Goal: Task Accomplishment & Management: Use online tool/utility

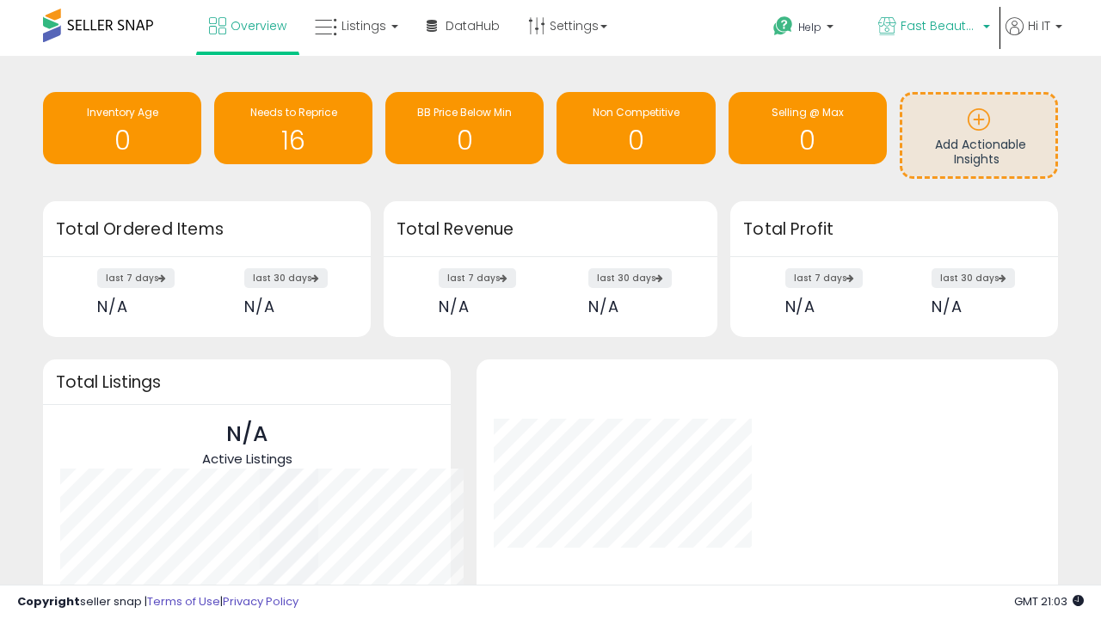
click at [932, 28] on span "Fast Beauty ([GEOGRAPHIC_DATA])" at bounding box center [938, 25] width 77 height 17
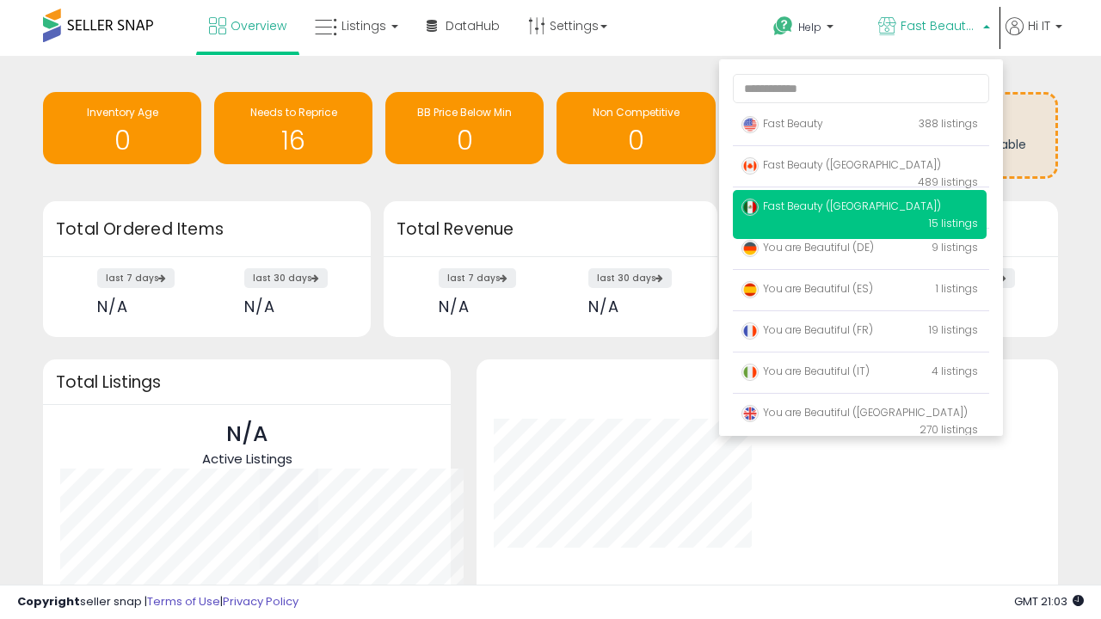
click at [859, 126] on p "Fast Beauty 388 listings" at bounding box center [860, 124] width 254 height 34
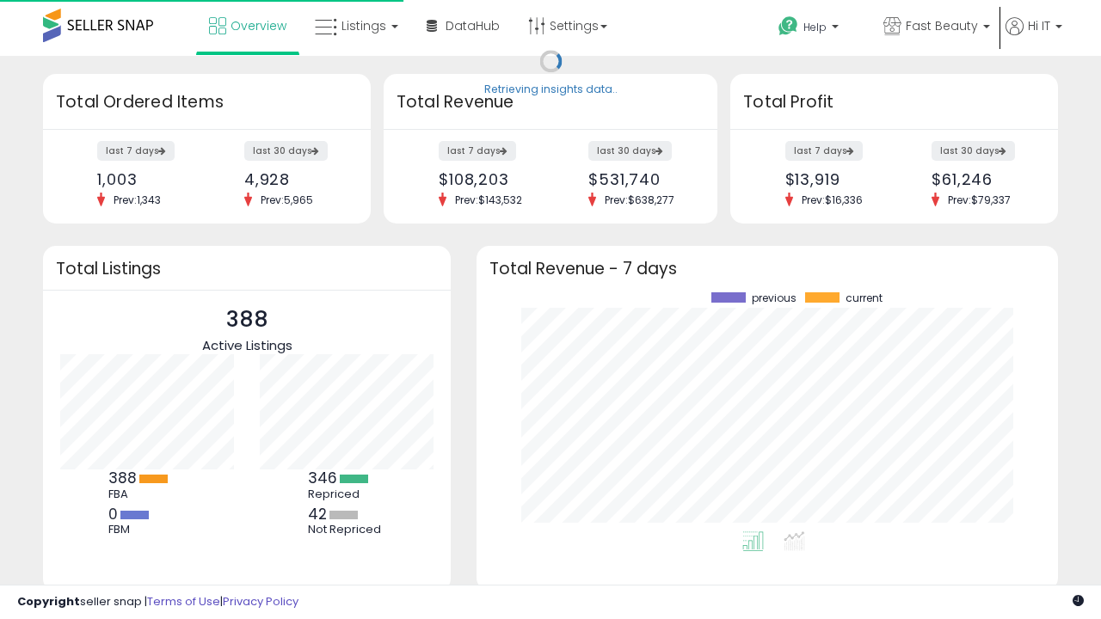
scroll to position [239, 547]
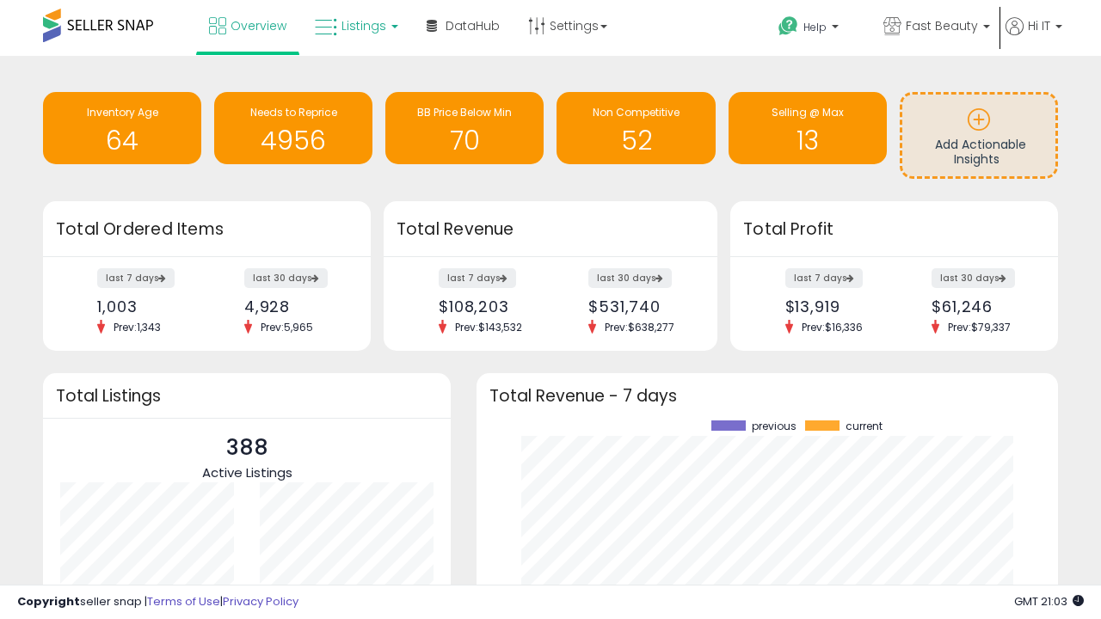
click at [354, 26] on span "Listings" at bounding box center [363, 25] width 45 height 17
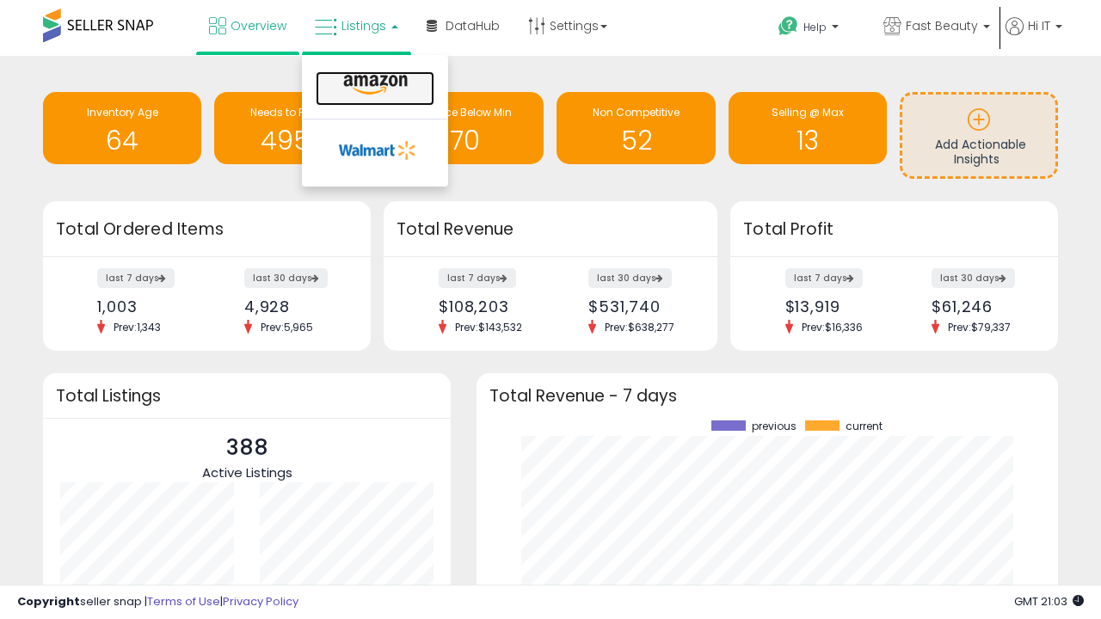
click at [373, 85] on icon at bounding box center [375, 85] width 75 height 22
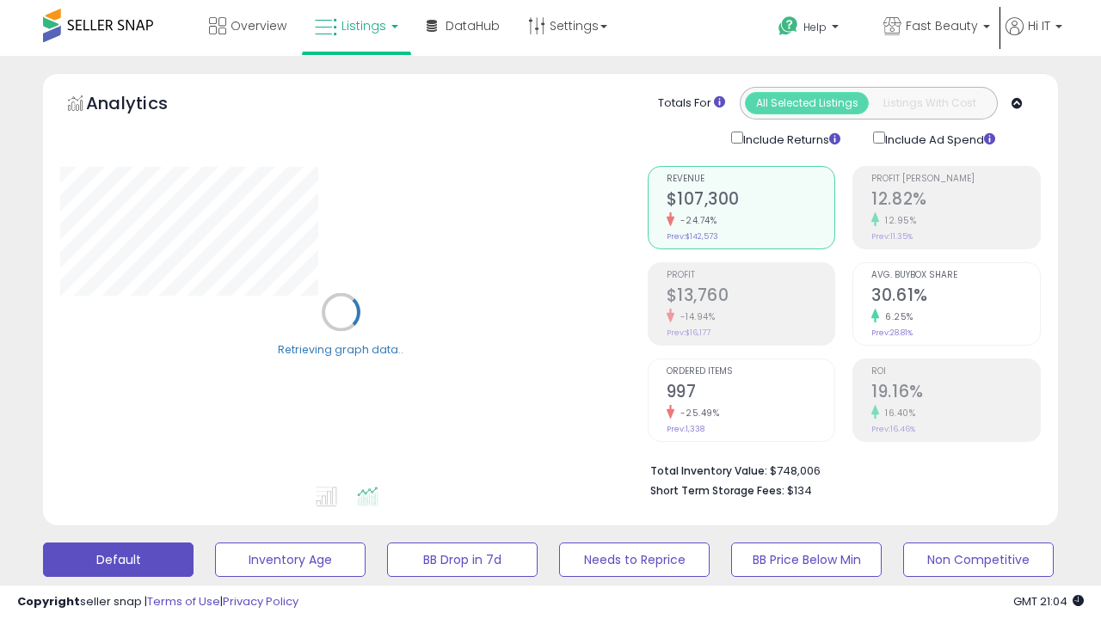
scroll to position [334, 0]
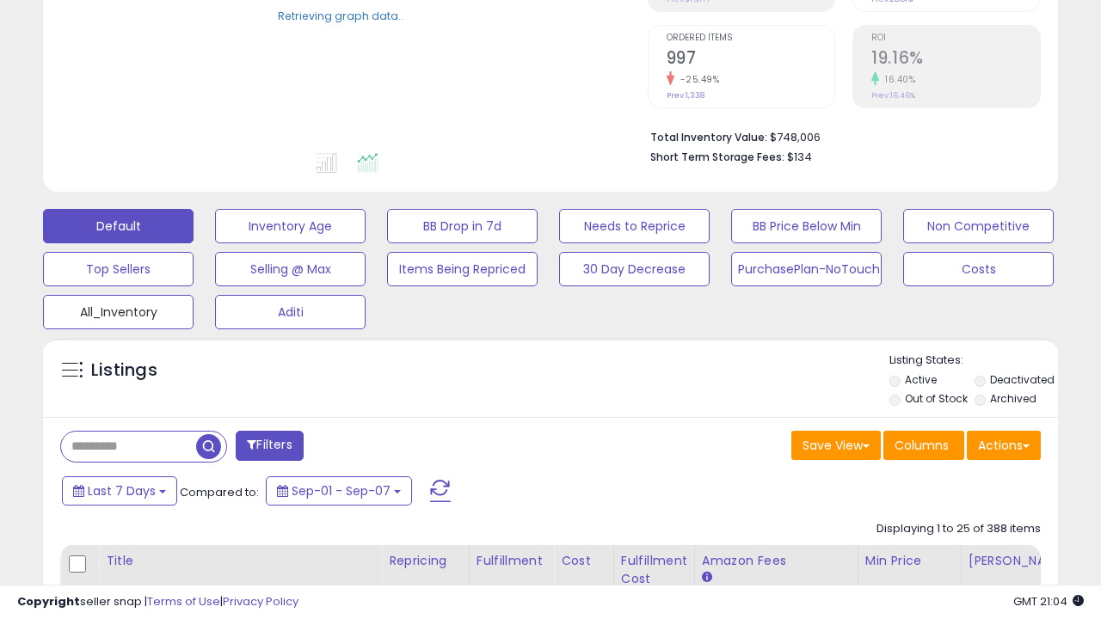
click at [118, 309] on button "All_Inventory" at bounding box center [118, 312] width 150 height 34
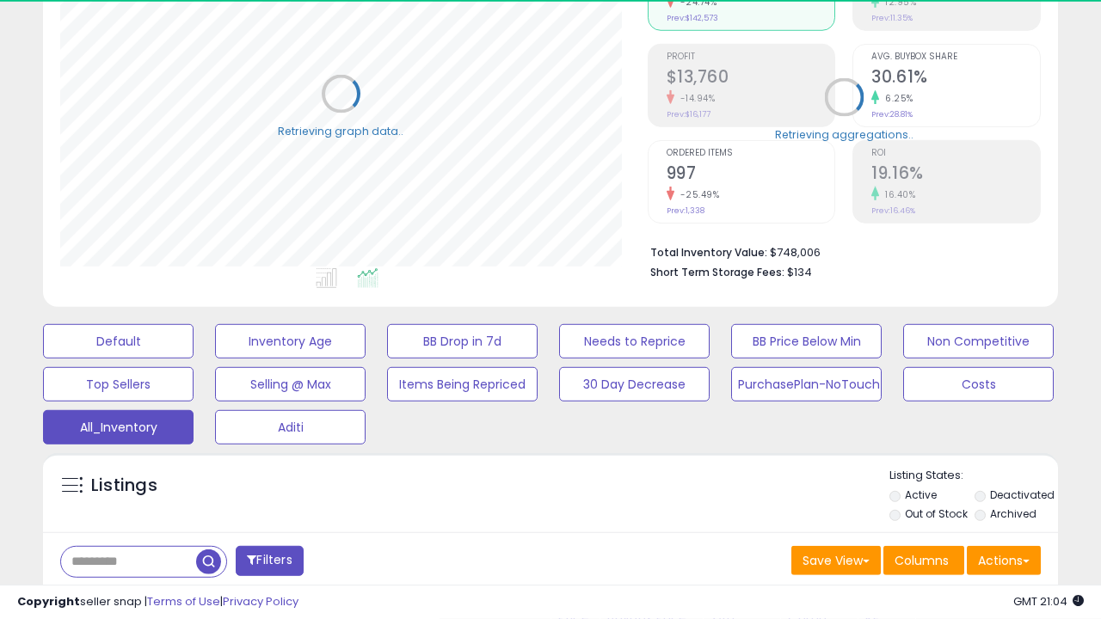
scroll to position [495, 0]
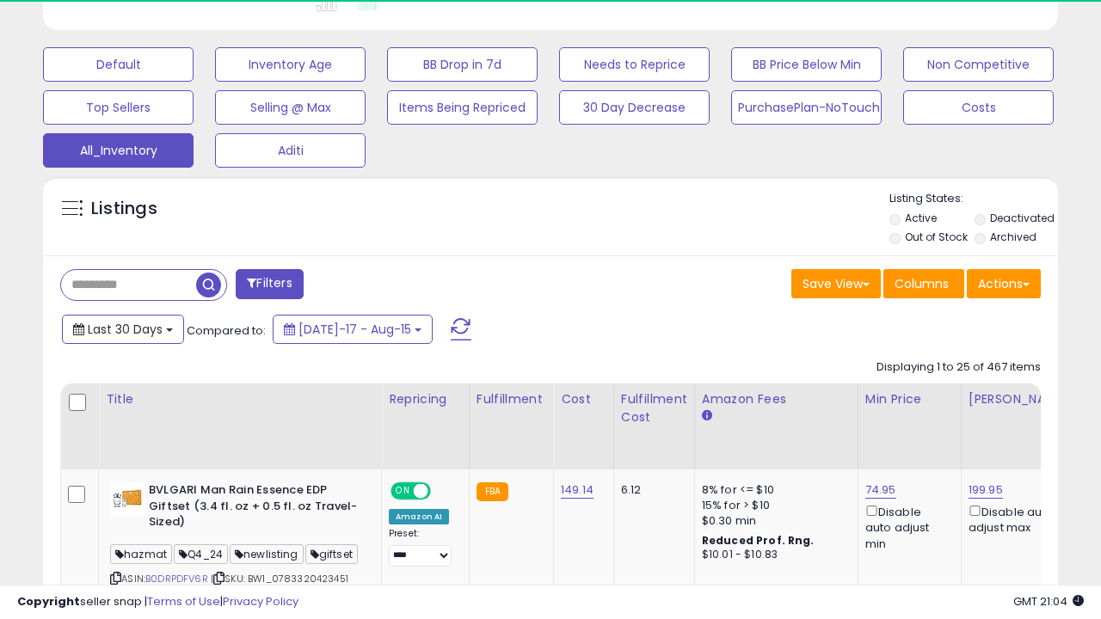
click at [109, 321] on span "Last 30 Days" at bounding box center [125, 329] width 75 height 17
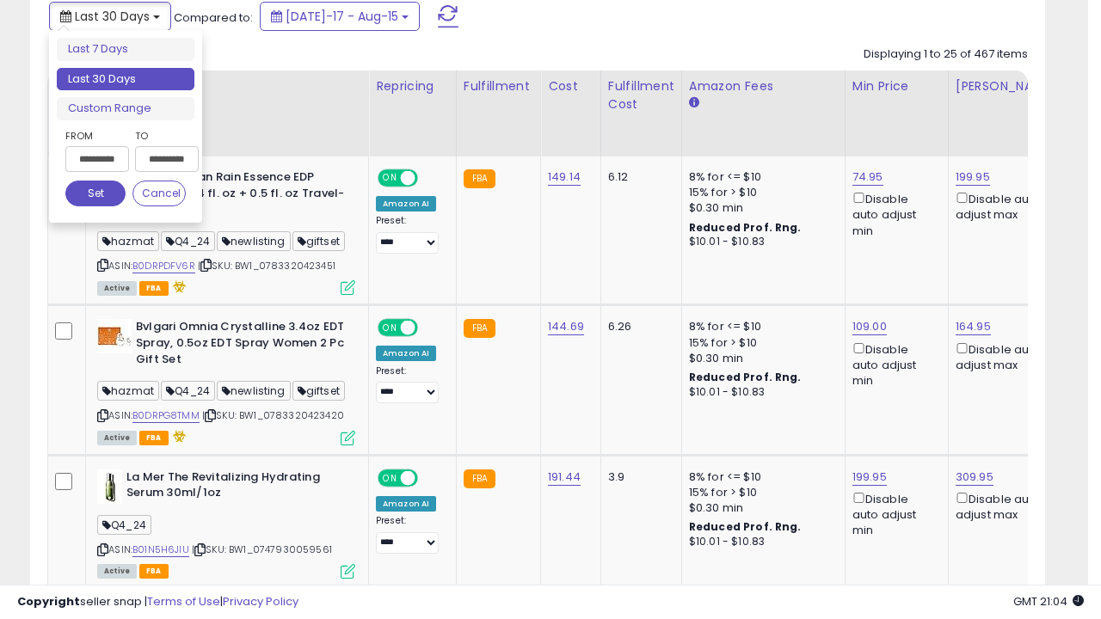
scroll to position [353, 587]
click at [126, 79] on li "Last 30 Days" at bounding box center [126, 79] width 138 height 23
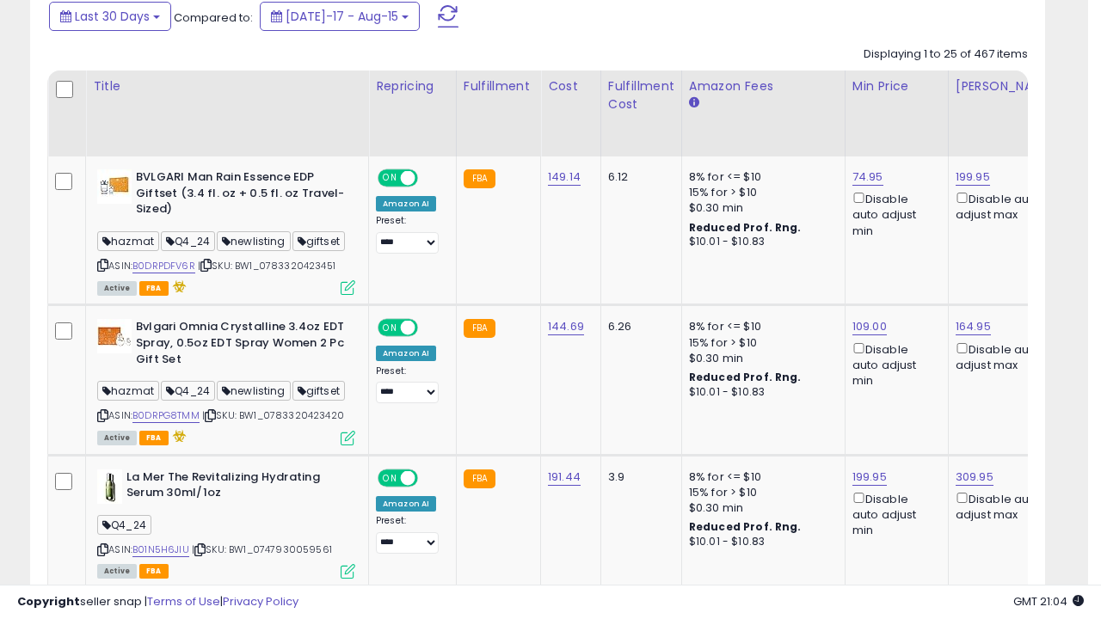
scroll to position [468, 0]
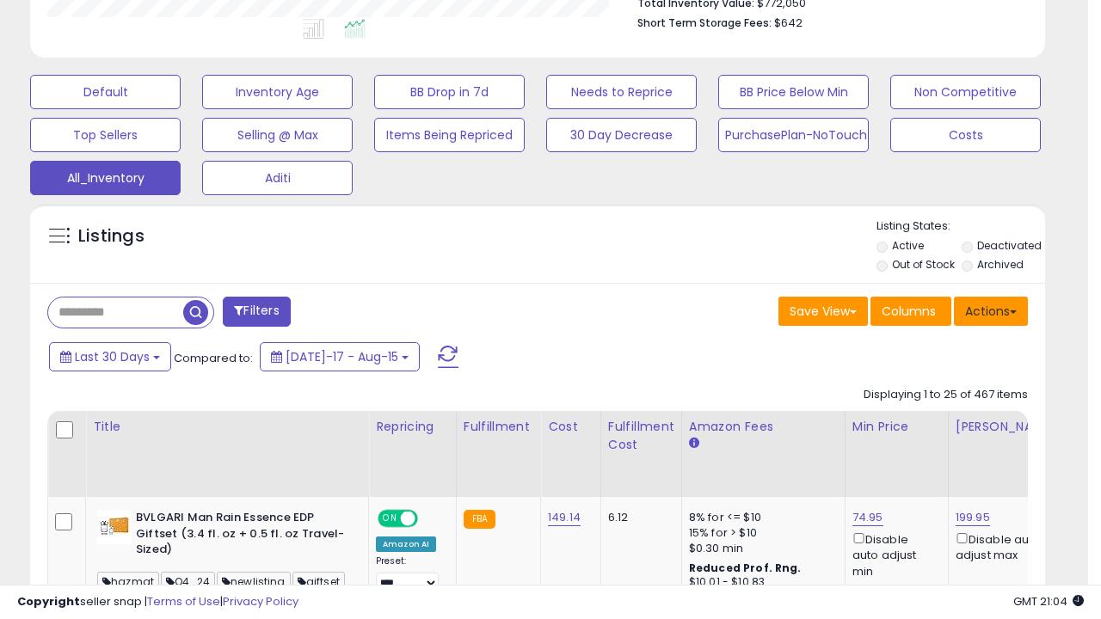
click at [991, 310] on button "Actions" at bounding box center [991, 311] width 74 height 29
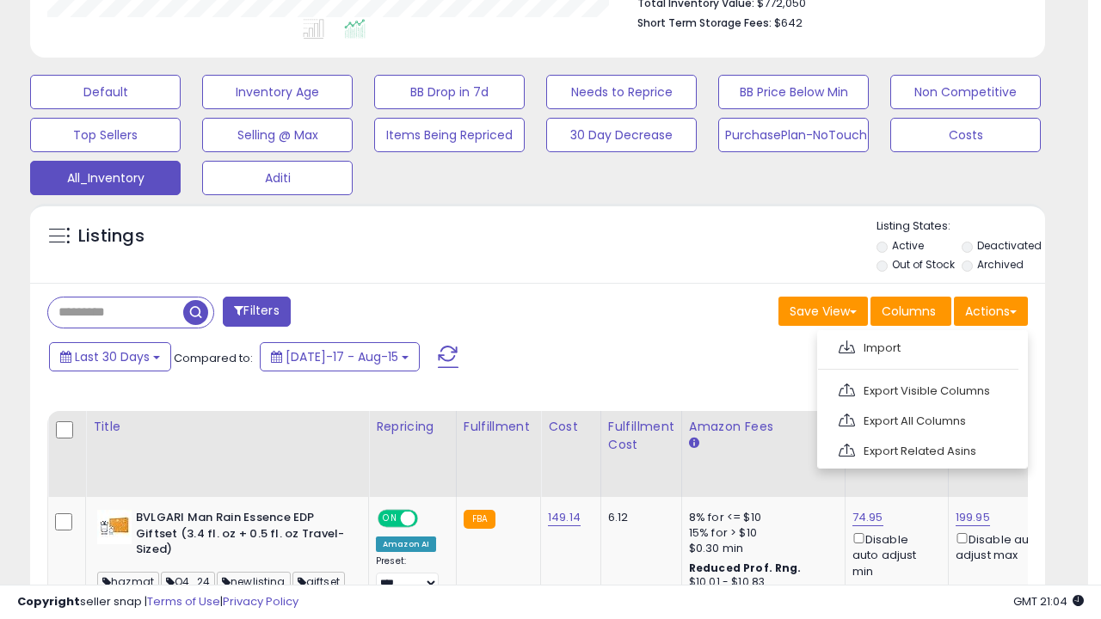
click at [920, 419] on link "Export All Columns" at bounding box center [920, 421] width 188 height 27
